Goal: Information Seeking & Learning: Find contact information

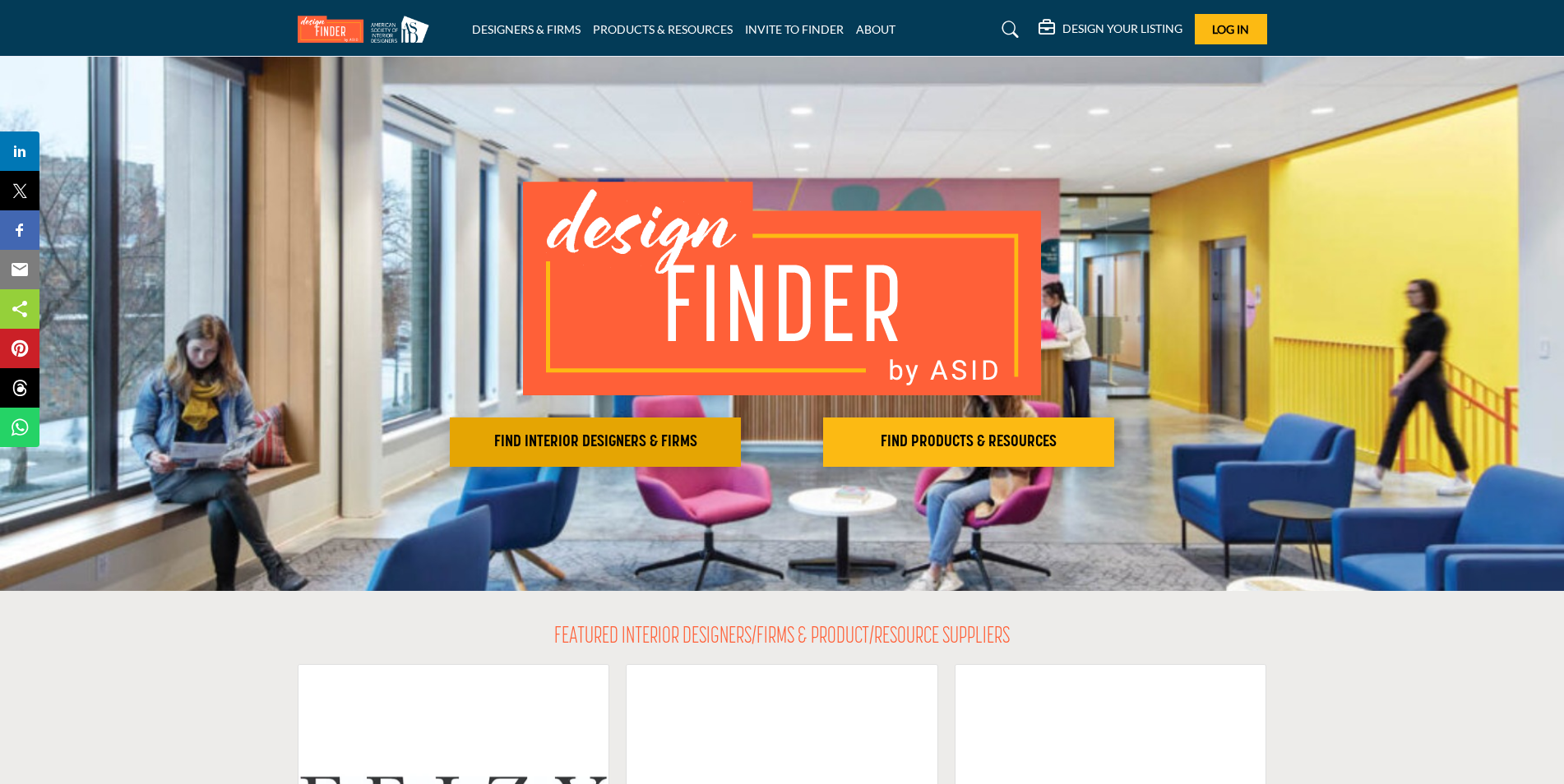
click at [675, 431] on button "FIND INTERIOR DESIGNERS & FIRMS" at bounding box center [595, 442] width 291 height 50
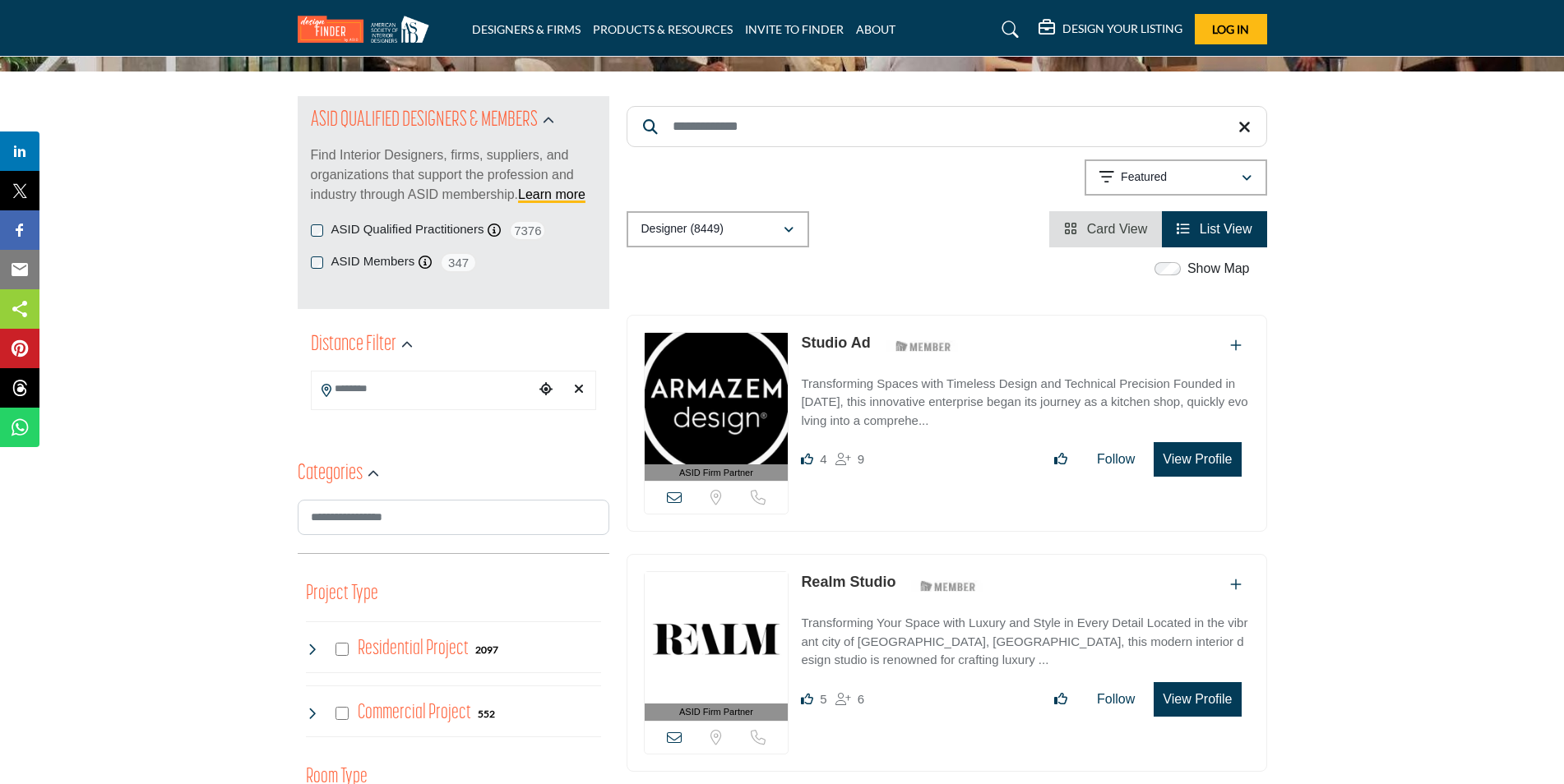
scroll to position [247, 0]
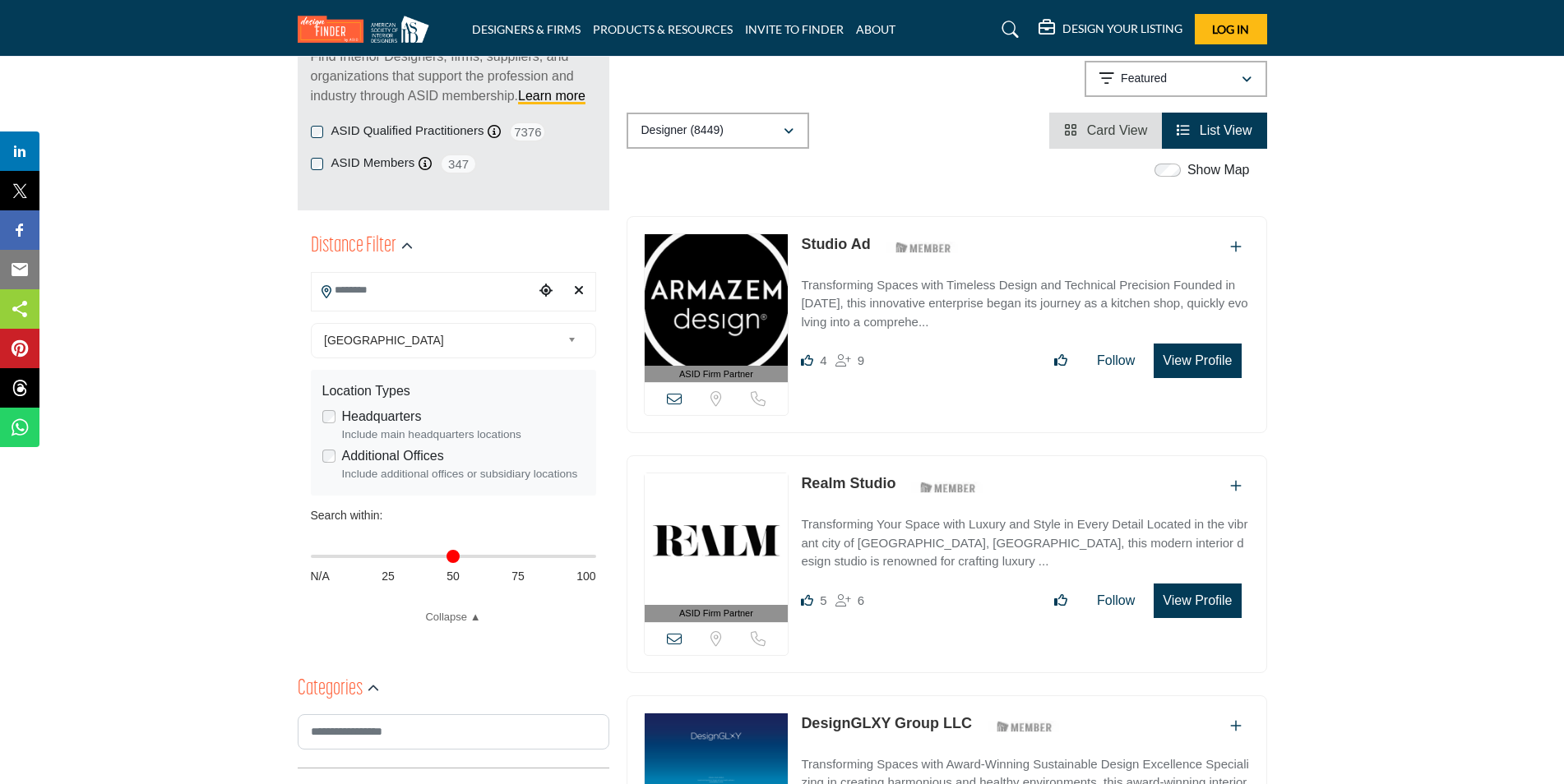
click at [467, 304] on input "Search Location" at bounding box center [422, 290] width 222 height 32
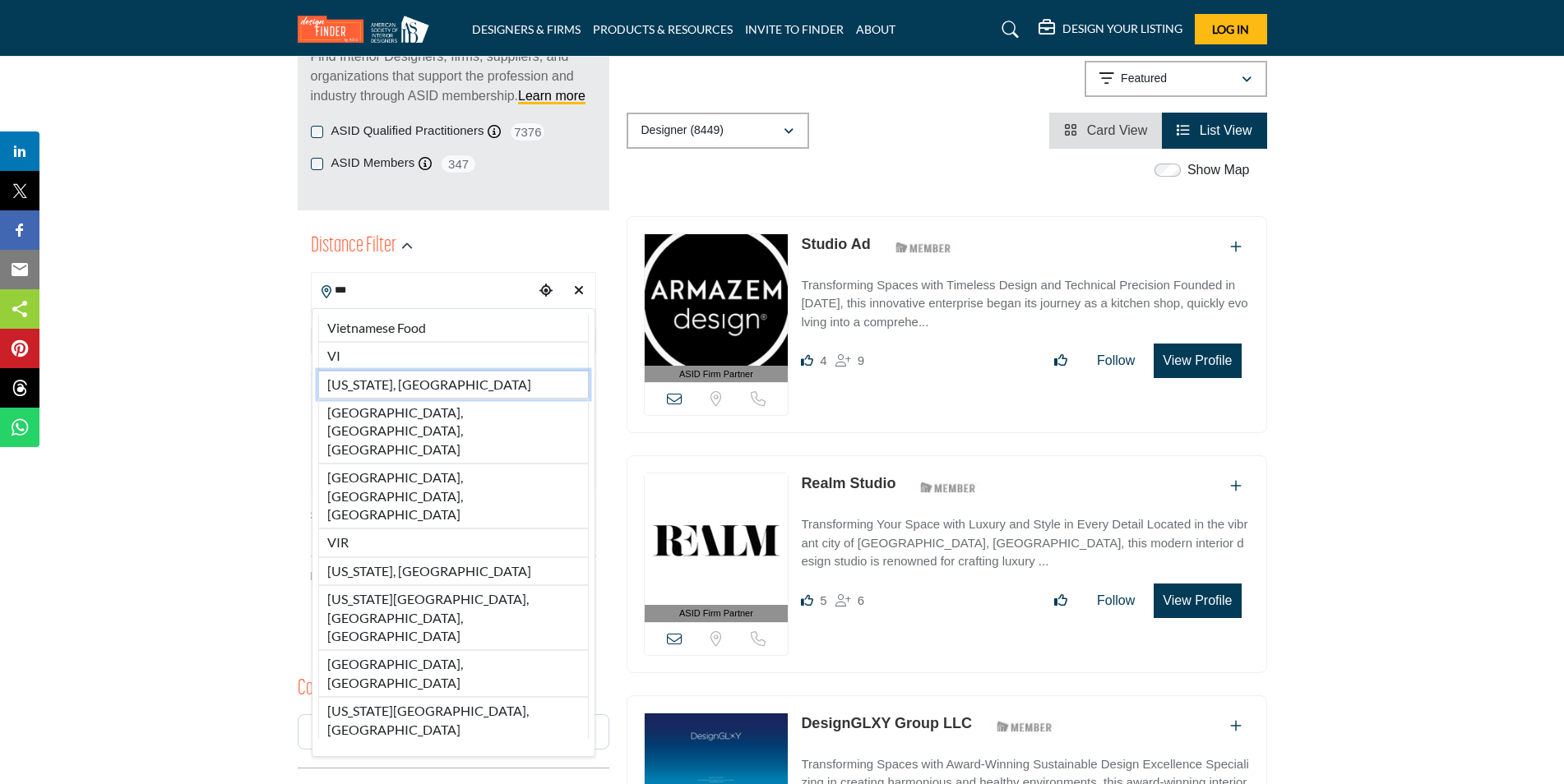
click at [357, 385] on li "Virginia, USA" at bounding box center [453, 385] width 271 height 28
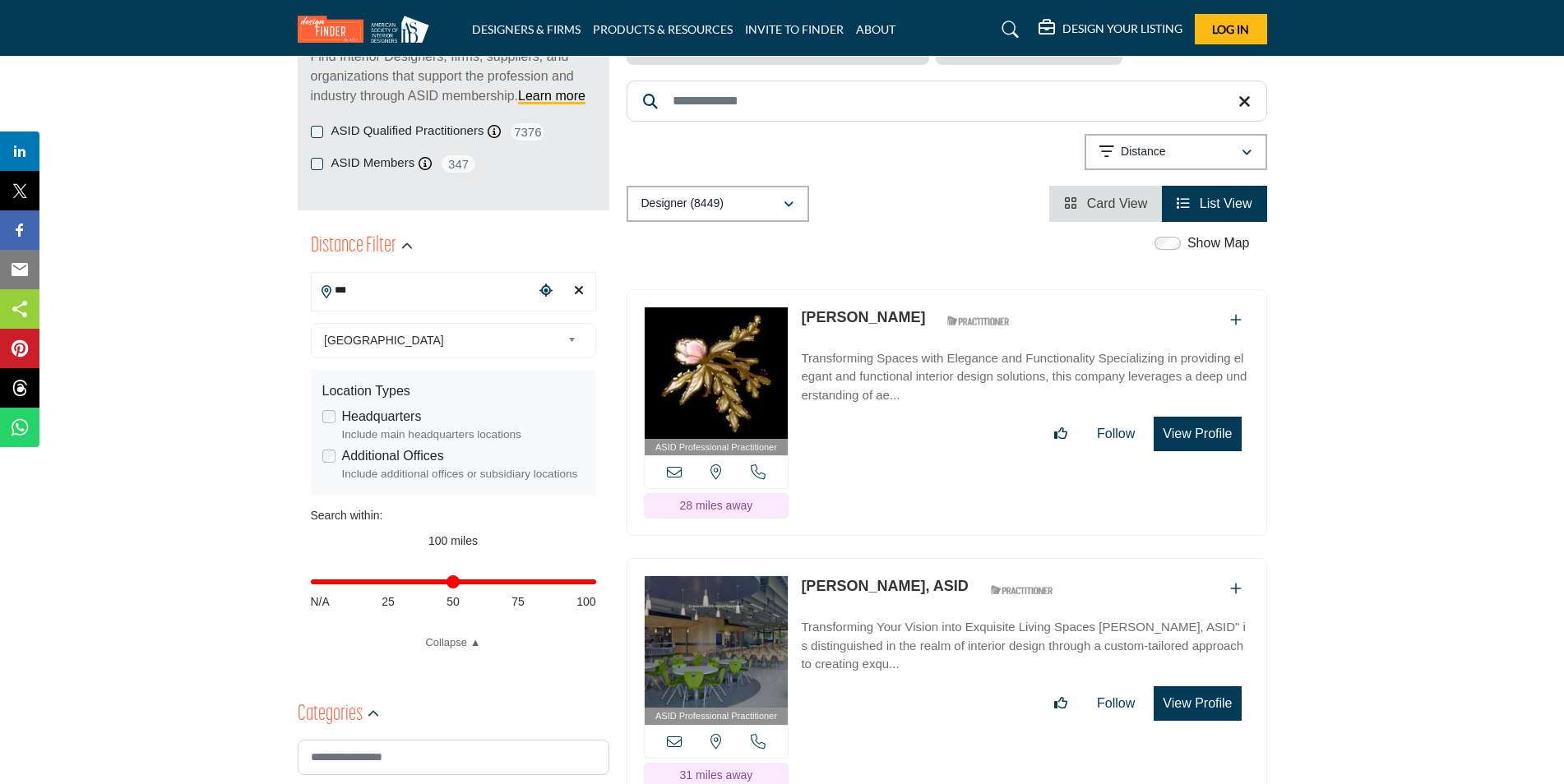
type input "**********"
type input "***"
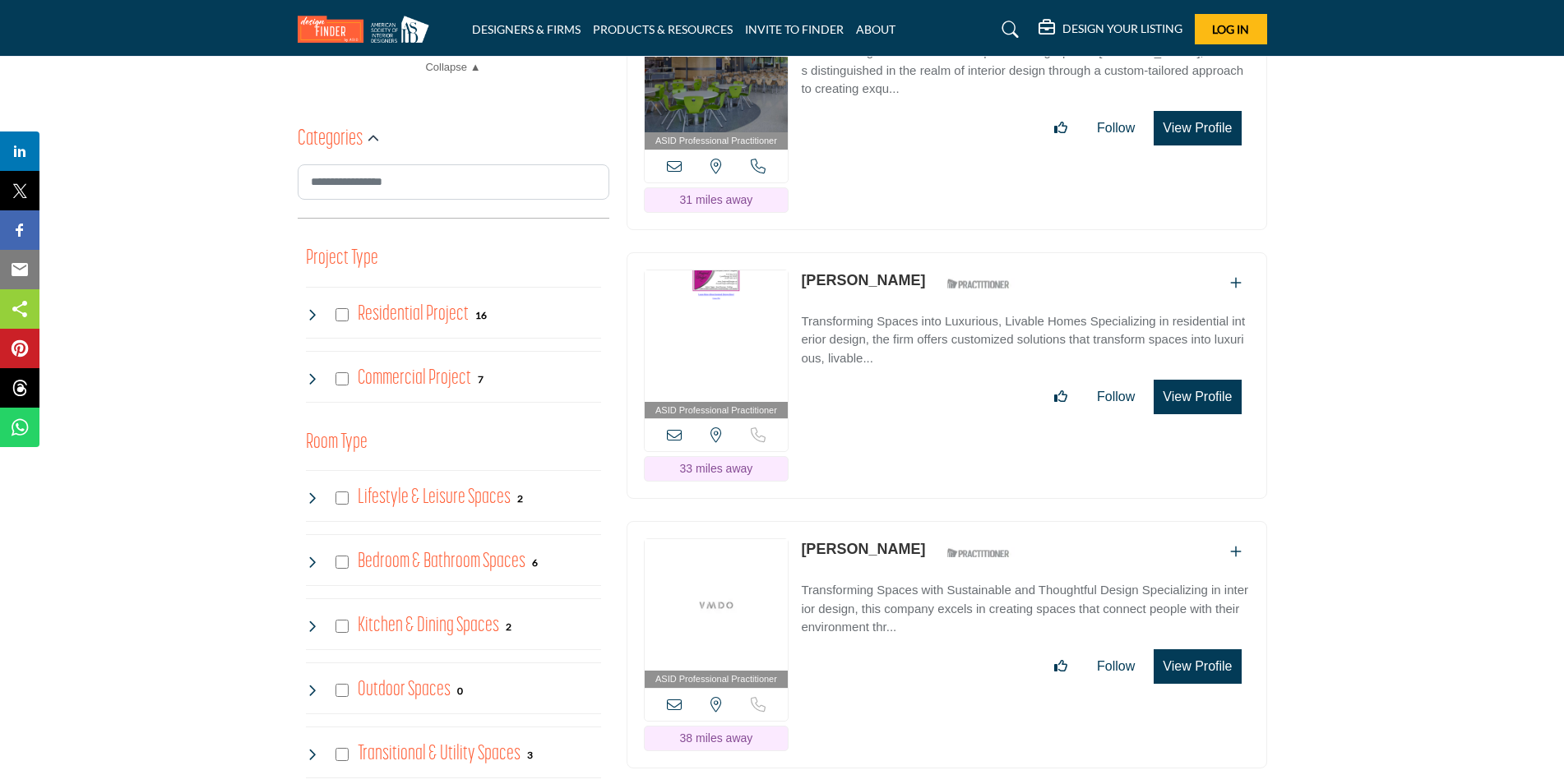
scroll to position [904, 0]
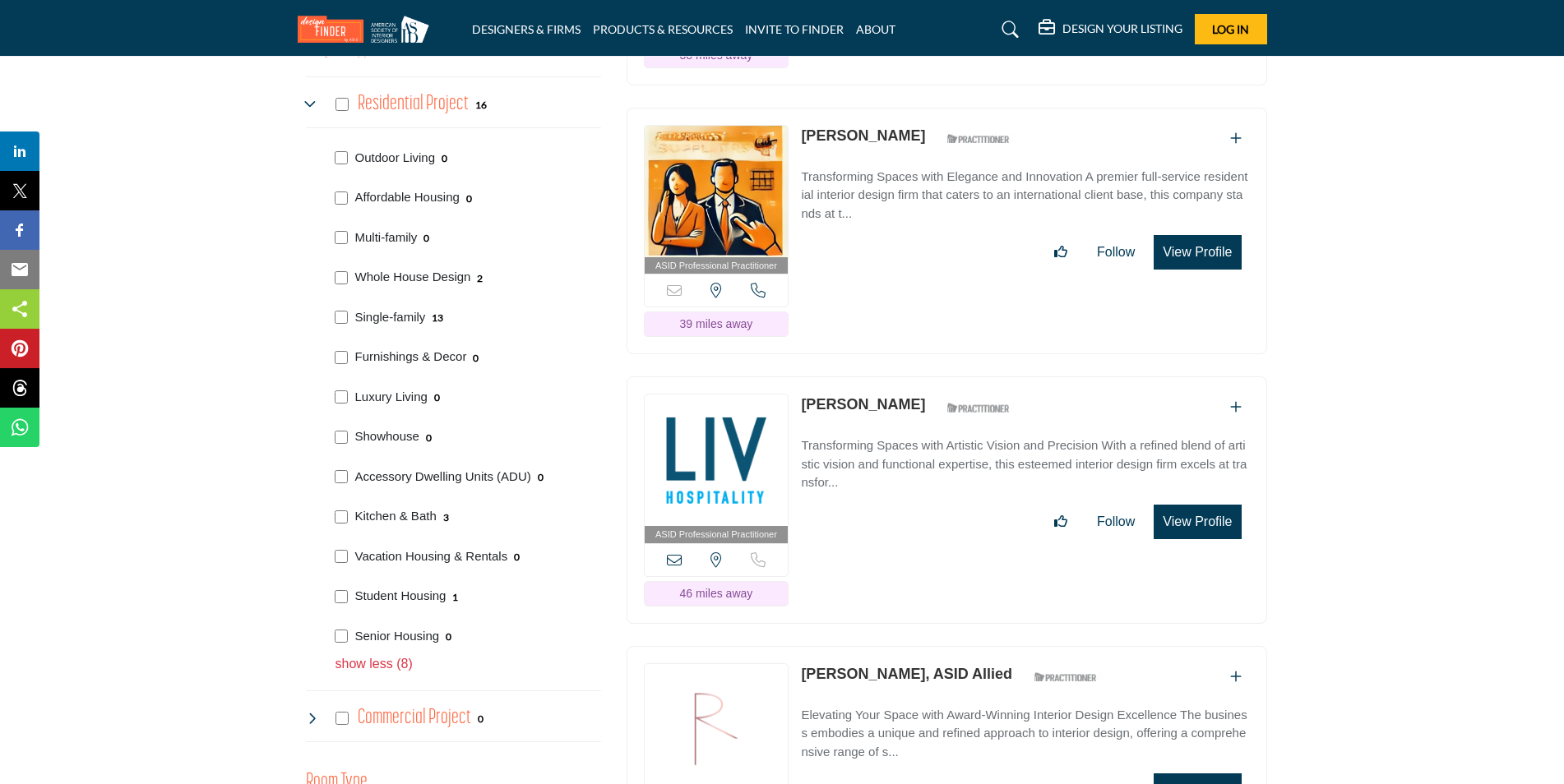
scroll to position [1178, 0]
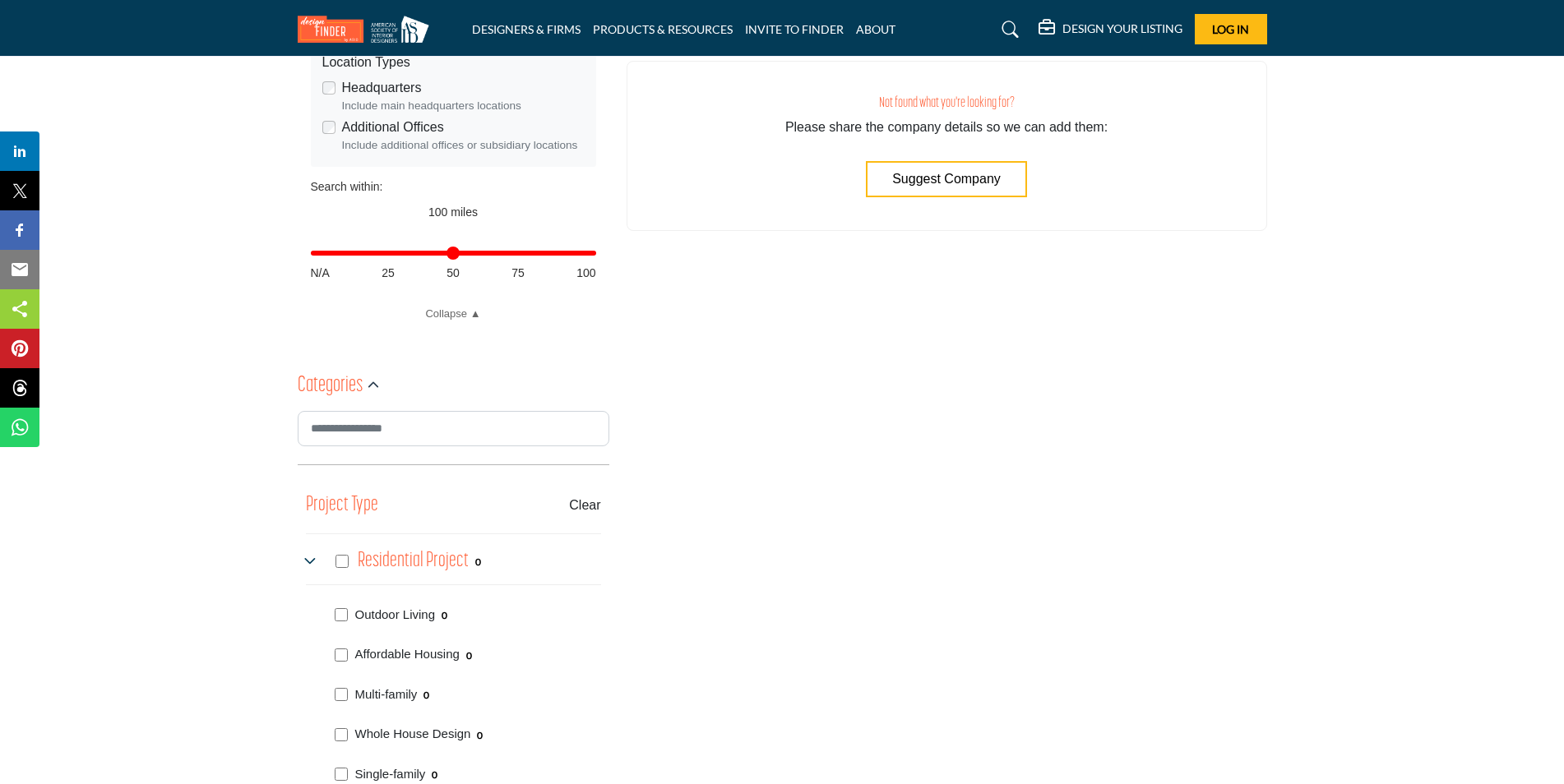
scroll to position [658, 0]
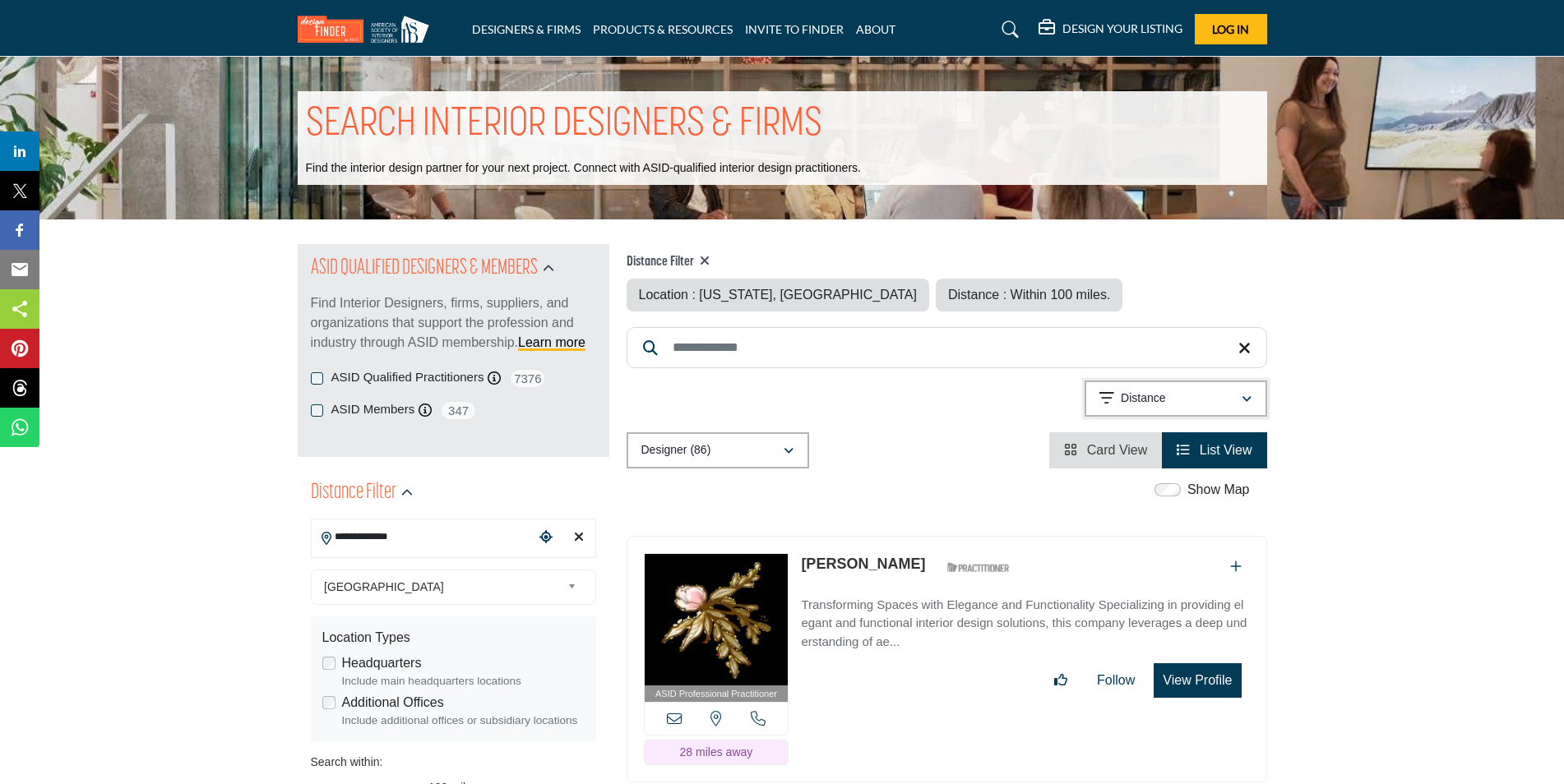
click at [1180, 396] on div "Distance" at bounding box center [1169, 399] width 141 height 20
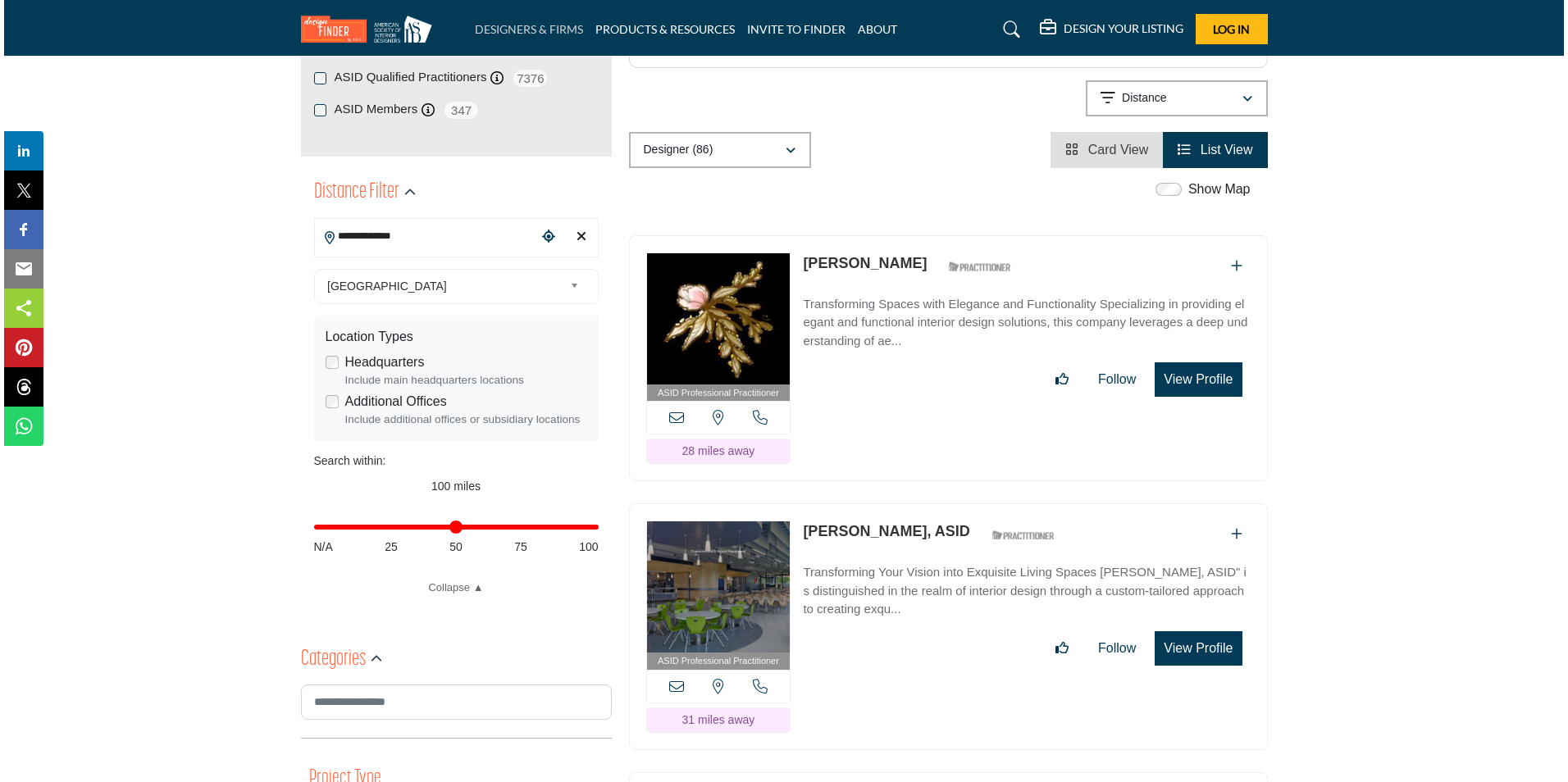
scroll to position [328, 0]
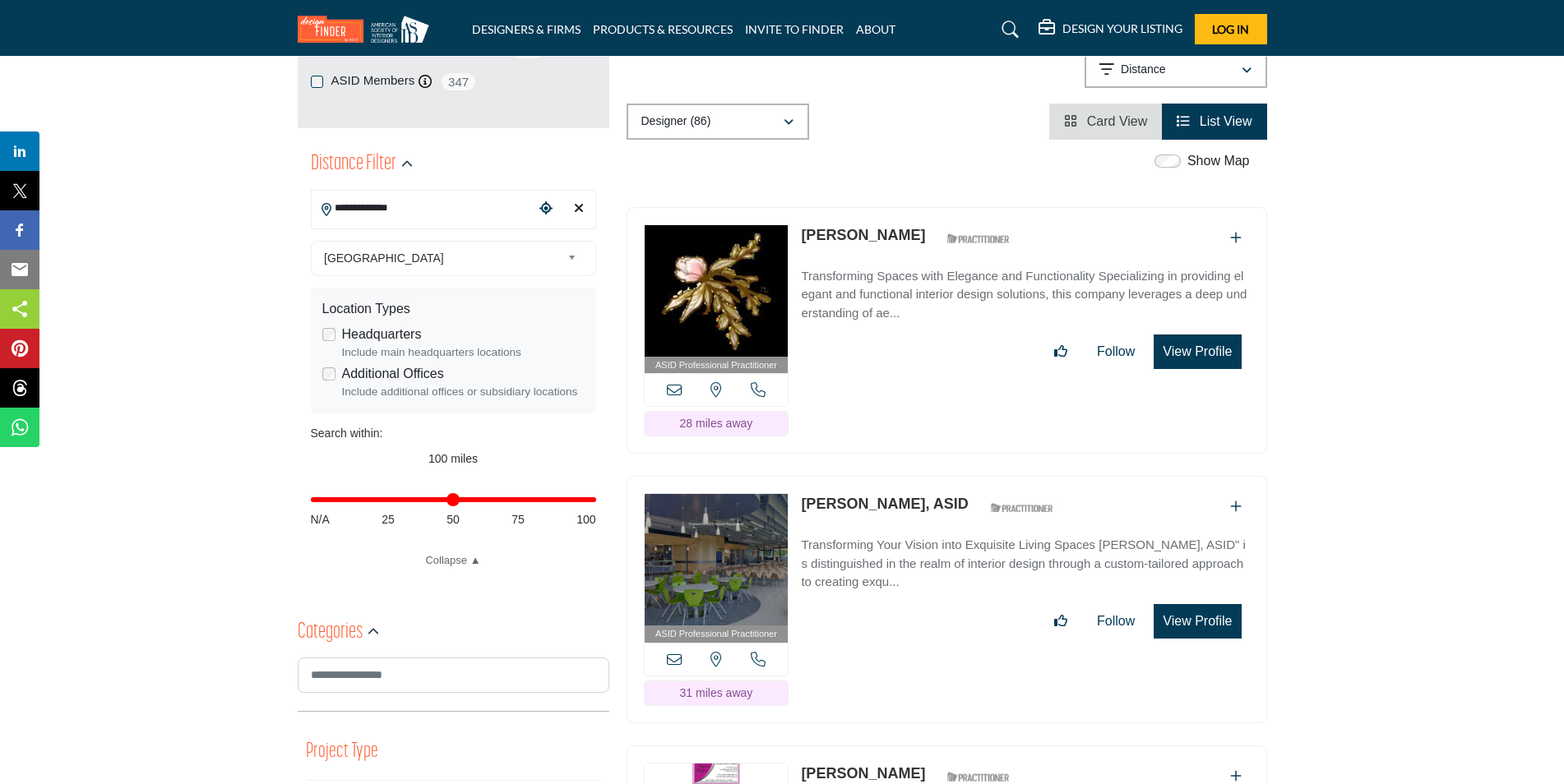
click at [1164, 348] on button "View Profile" at bounding box center [1197, 352] width 88 height 35
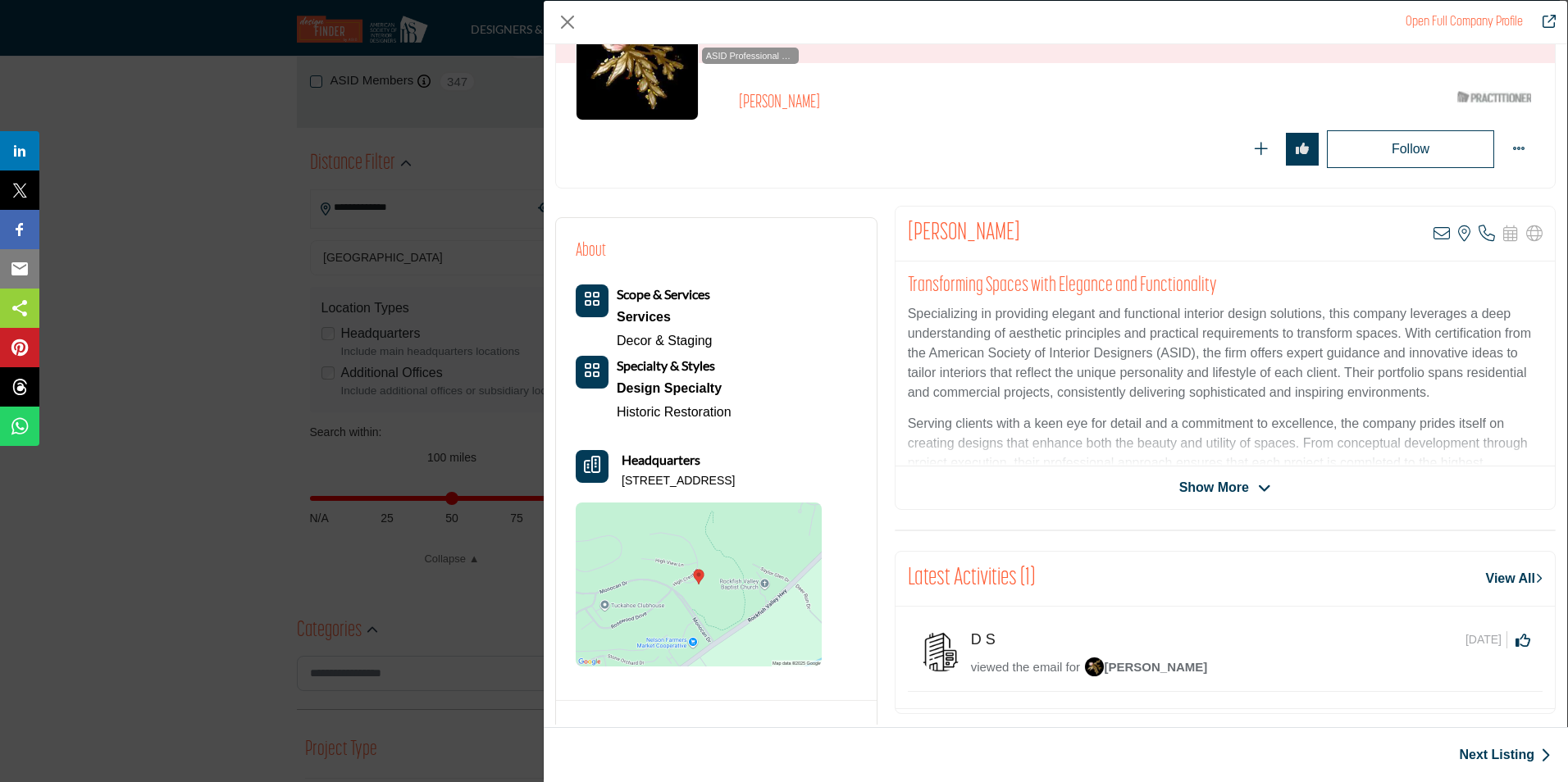
scroll to position [164, 0]
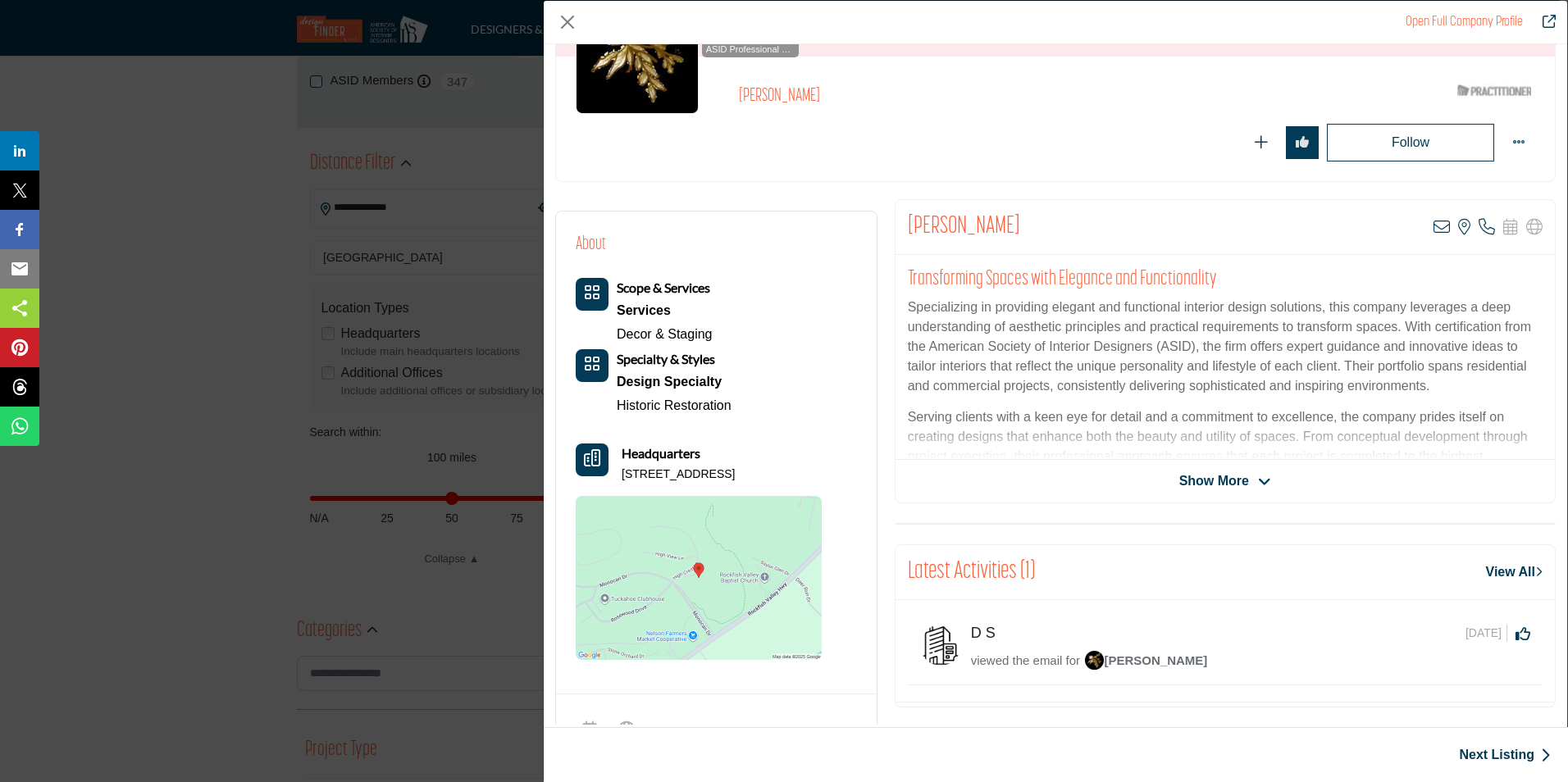
click at [1236, 488] on span "Show More" at bounding box center [1214, 482] width 70 height 20
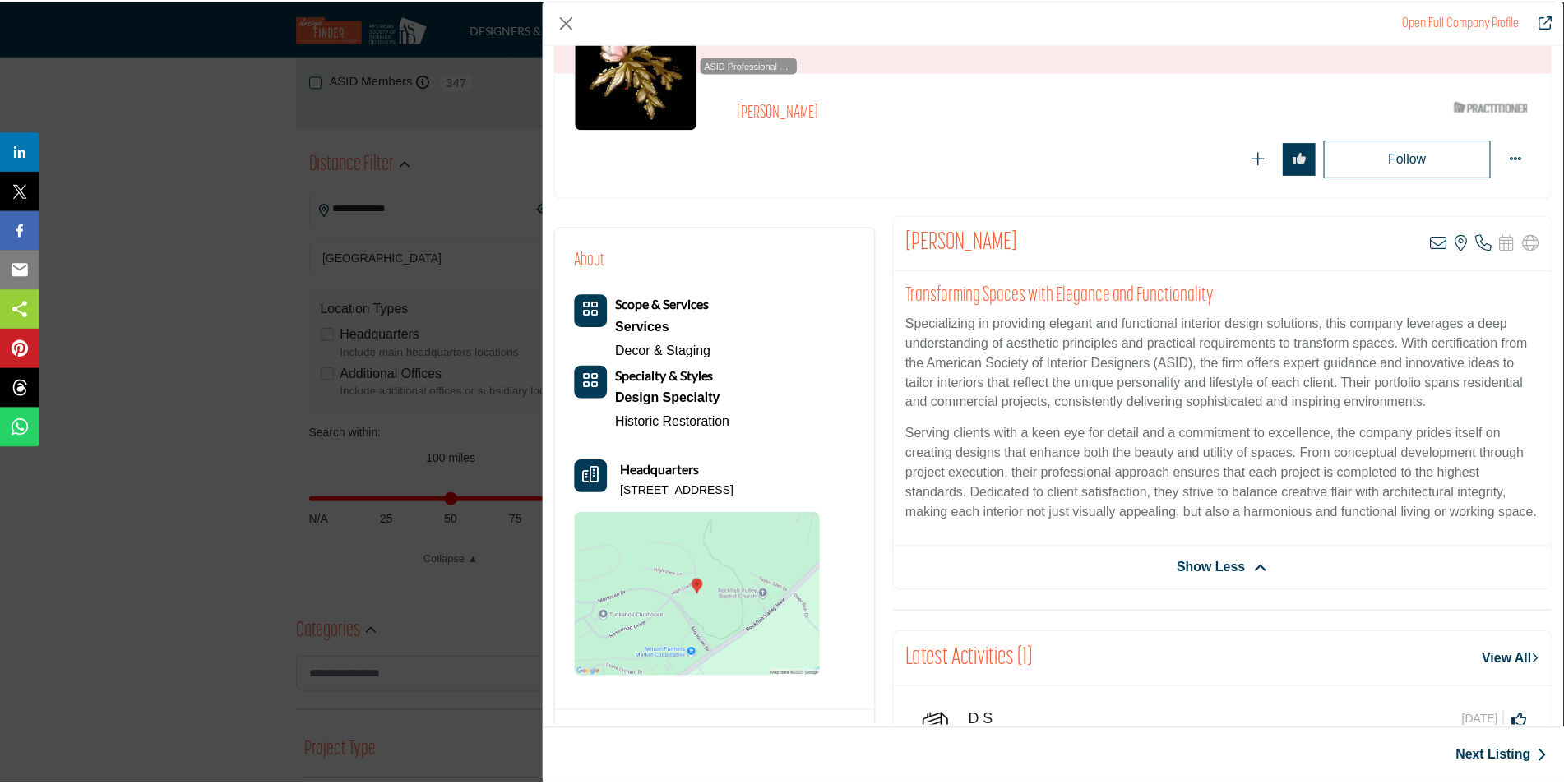
scroll to position [0, 0]
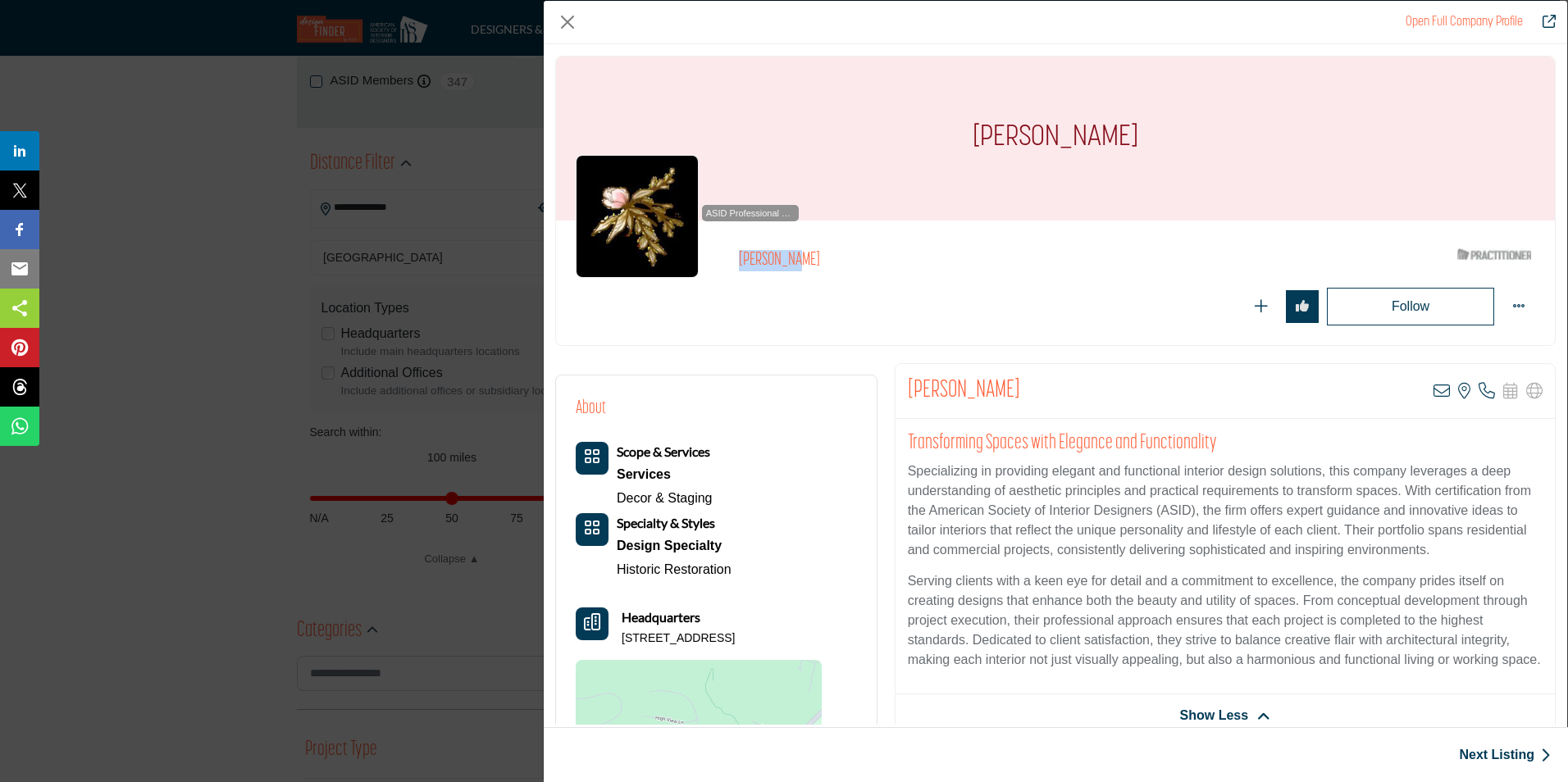
drag, startPoint x: 805, startPoint y: 259, endPoint x: 760, endPoint y: 267, distance: 45.7
click at [760, 267] on div "ASID Professional Practitioner ASID Professional Practitioners have successfull…" at bounding box center [1055, 283] width 959 height 86
copy div "ASID Professional Practitioners have successfully passed an ASID-approved quali…"
click at [555, 25] on button "Close" at bounding box center [567, 22] width 25 height 25
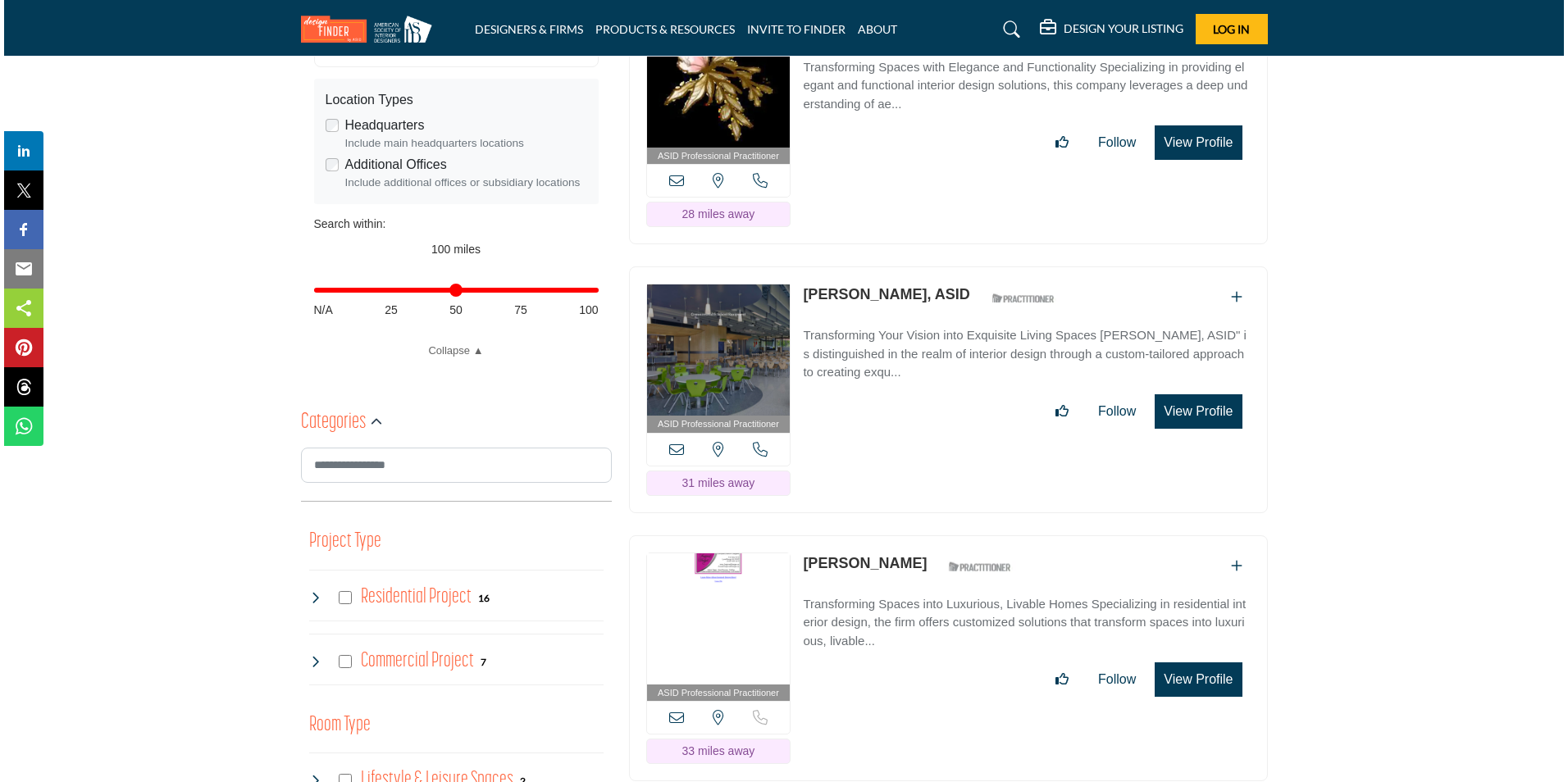
scroll to position [574, 0]
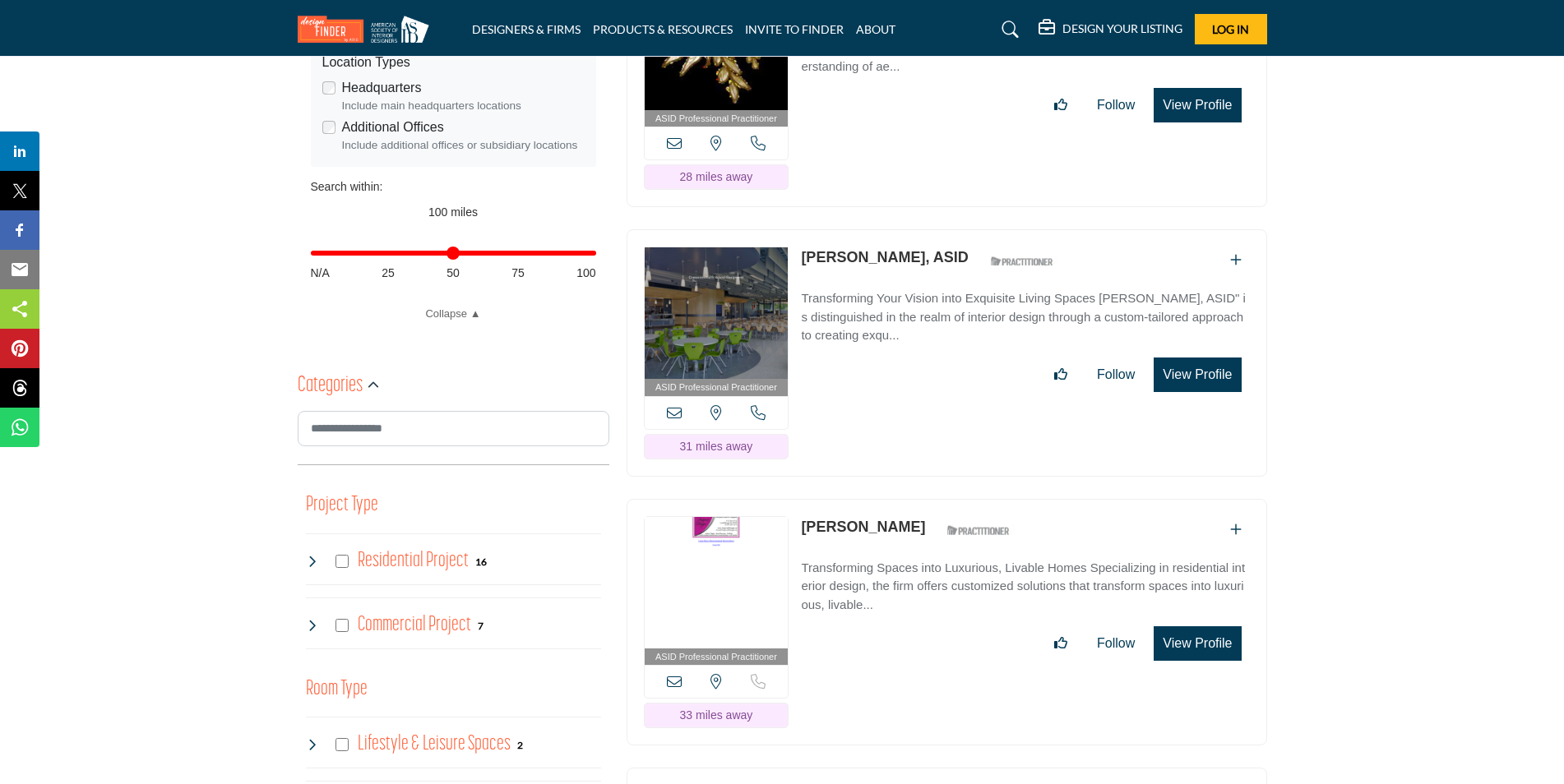
click at [1184, 384] on button "View Profile" at bounding box center [1197, 375] width 88 height 35
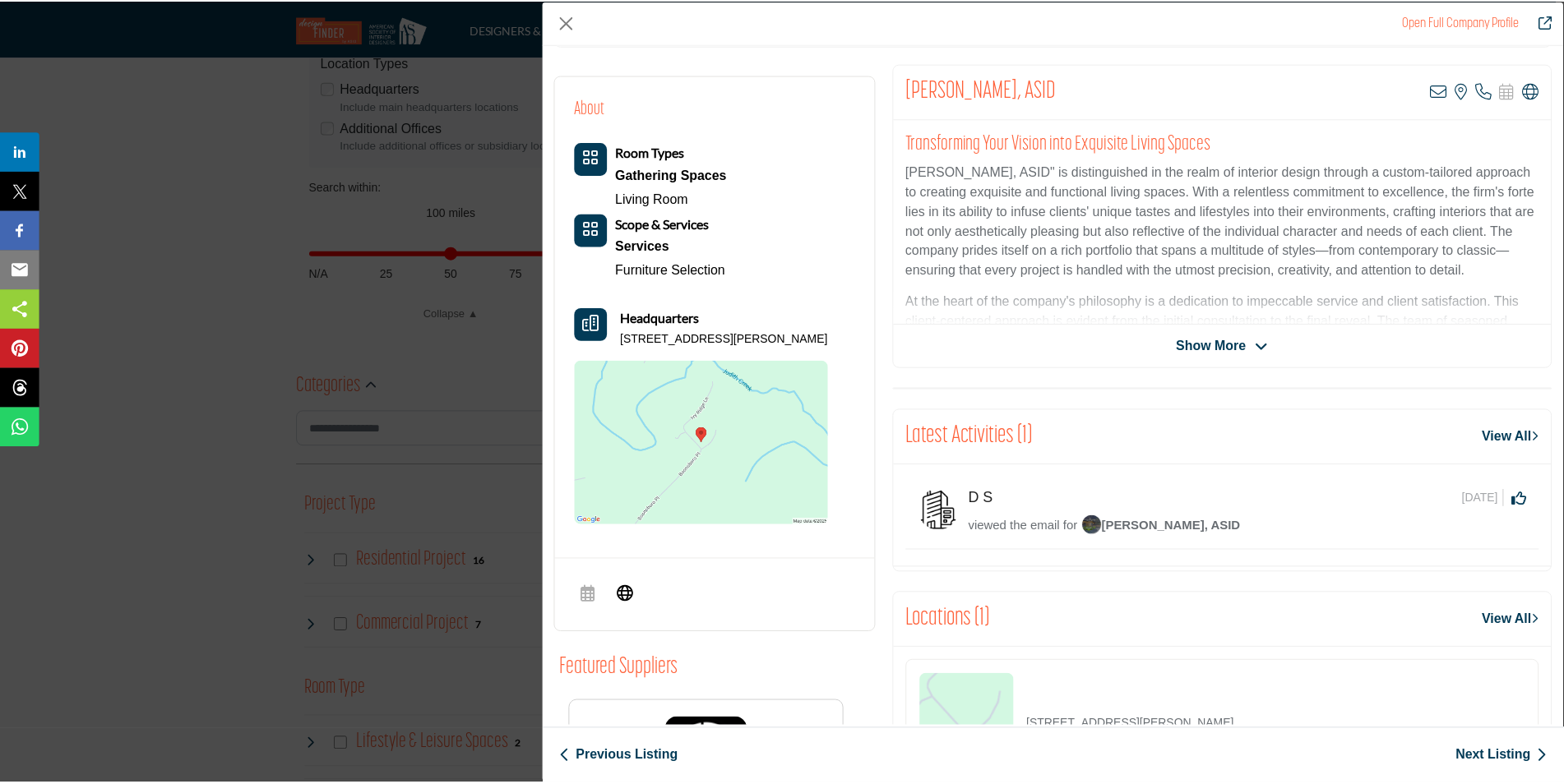
scroll to position [10, 0]
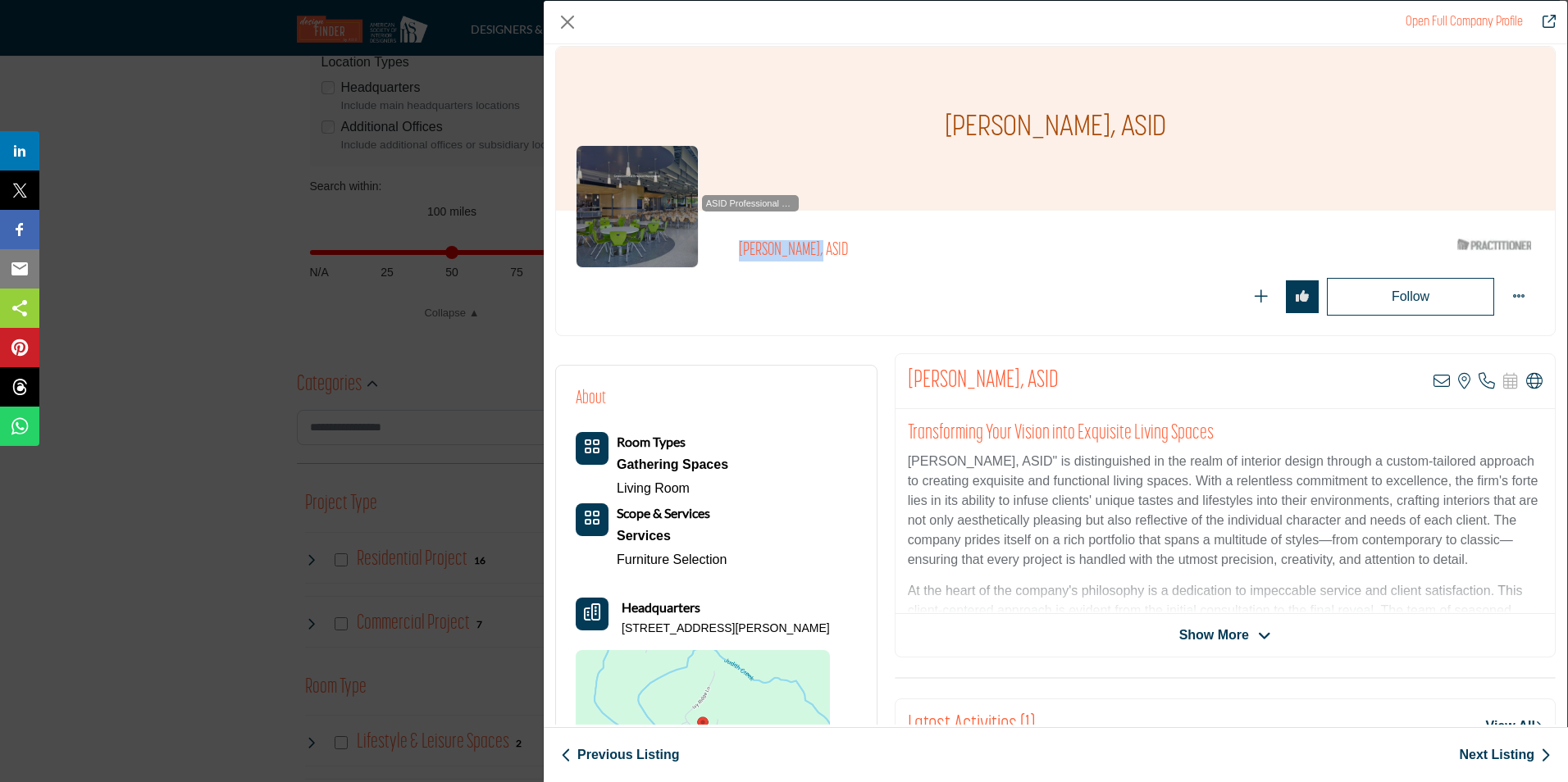
drag, startPoint x: 734, startPoint y: 242, endPoint x: 811, endPoint y: 244, distance: 77.0
click at [811, 244] on div "ASID Professional Practitioner ASID Professional Practitioners have successfull…" at bounding box center [1055, 273] width 959 height 86
click at [1526, 377] on icon "Company Data Modal" at bounding box center [1534, 381] width 16 height 16
click at [260, 178] on div "Open Full Company Profile Misti Carpenter, ASID ASID Qualified Practitioner who…" at bounding box center [784, 391] width 1568 height 782
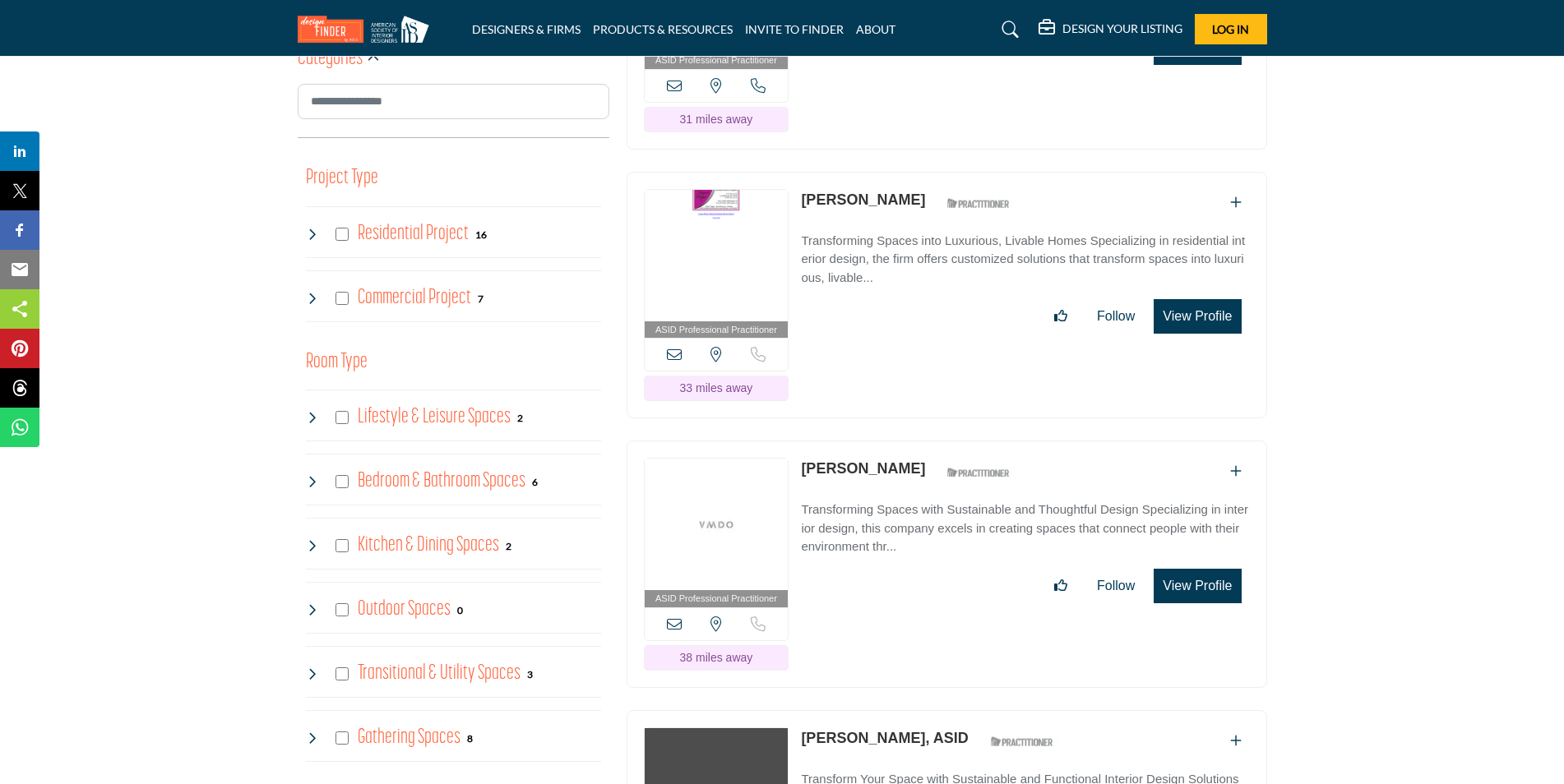
scroll to position [904, 0]
click at [1200, 311] on button "View Profile" at bounding box center [1197, 314] width 88 height 35
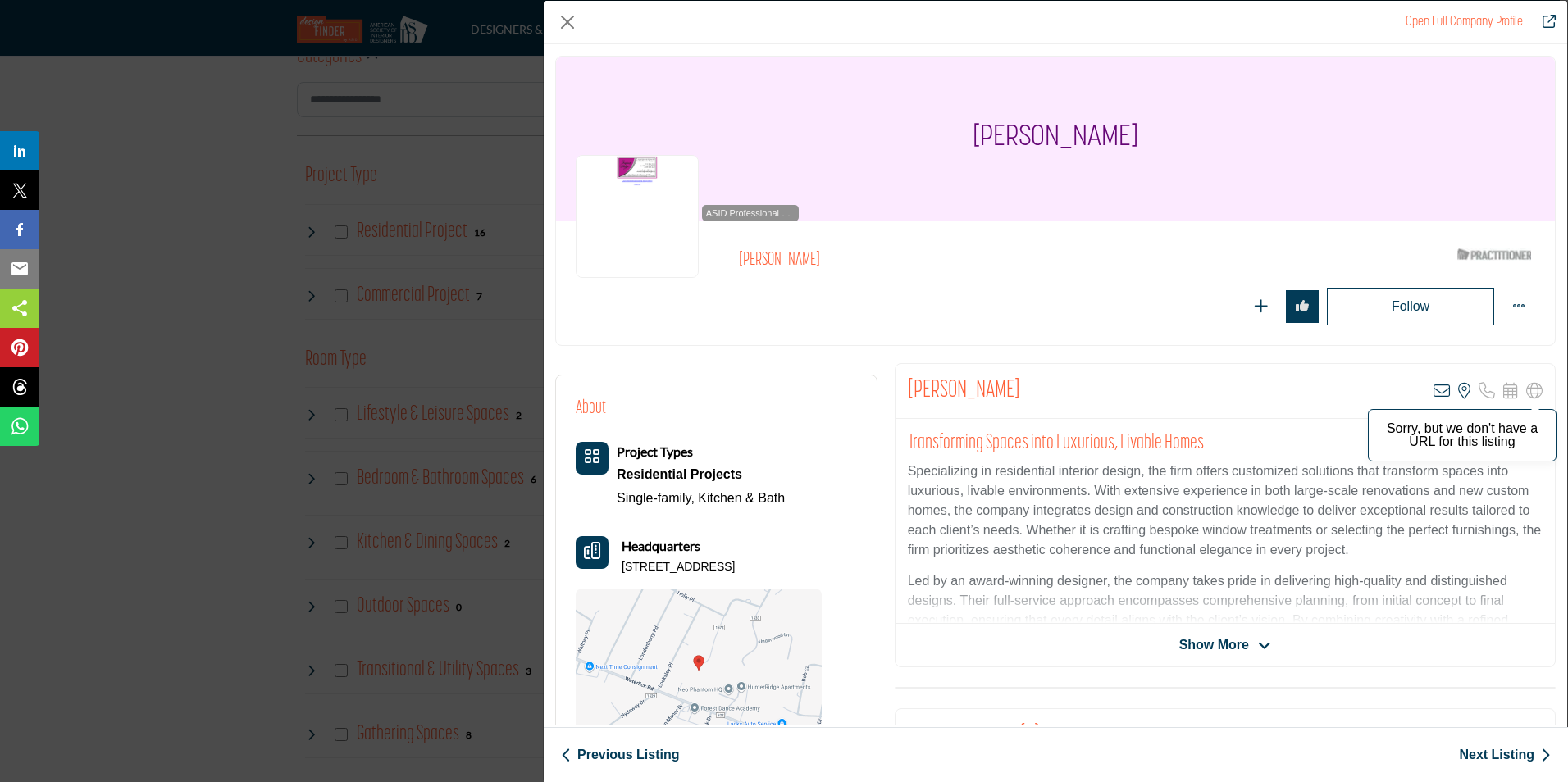
click at [1526, 391] on icon "Company Data Modal" at bounding box center [1534, 391] width 16 height 16
click at [1034, 393] on div "Annemarie Hovis View email address of this listing View the location of this li…" at bounding box center [1225, 391] width 660 height 55
drag, startPoint x: 1034, startPoint y: 393, endPoint x: 918, endPoint y: 379, distance: 116.8
click at [918, 379] on div "Annemarie Hovis View email address of this listing View the location of this li…" at bounding box center [1225, 391] width 660 height 55
drag, startPoint x: 918, startPoint y: 379, endPoint x: 928, endPoint y: 385, distance: 11.7
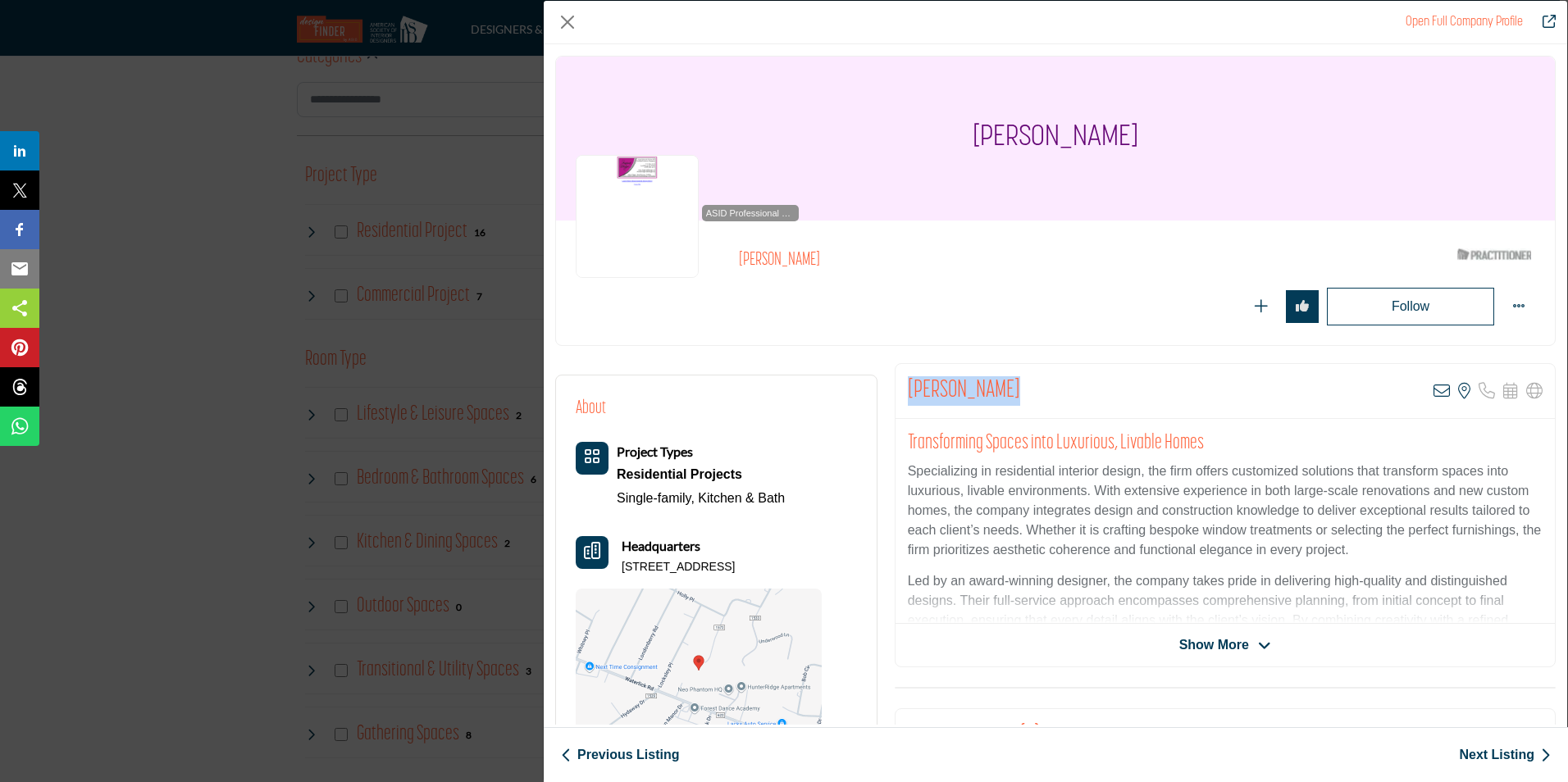
copy div "Annemarie Hovis"
click at [572, 16] on button "Close" at bounding box center [567, 22] width 25 height 25
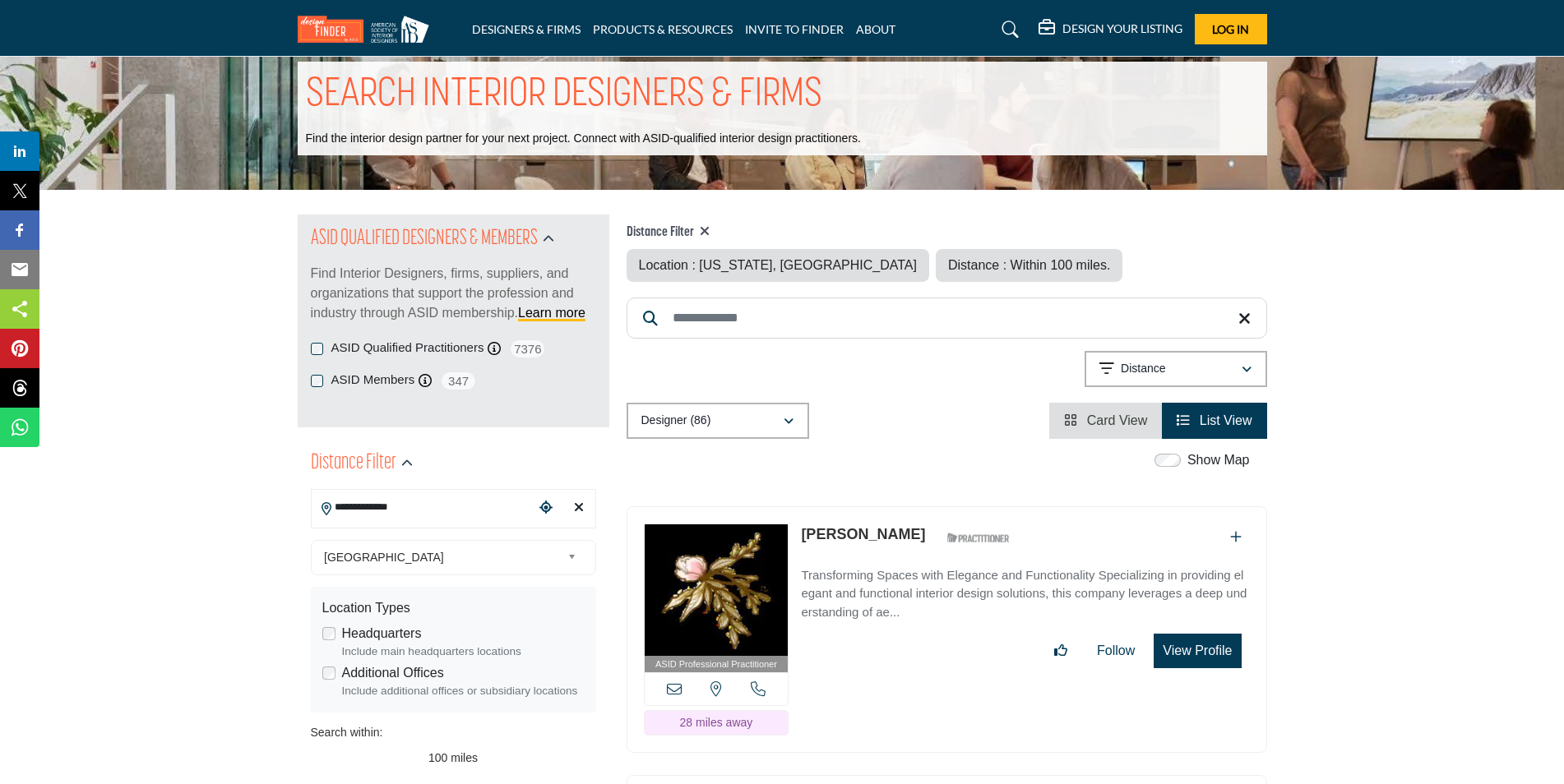
scroll to position [0, 0]
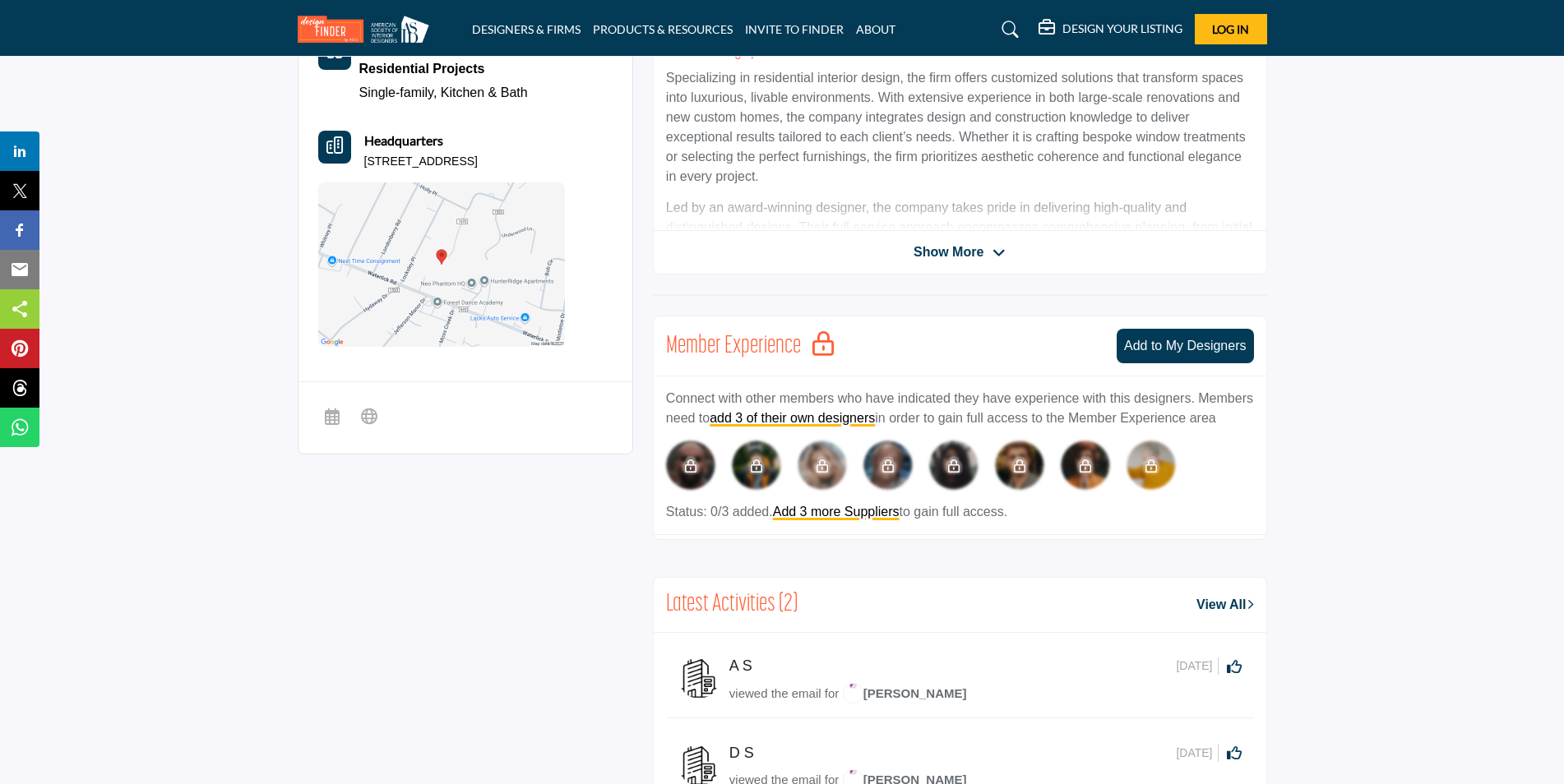
scroll to position [411, 0]
